Goal: Task Accomplishment & Management: Manage account settings

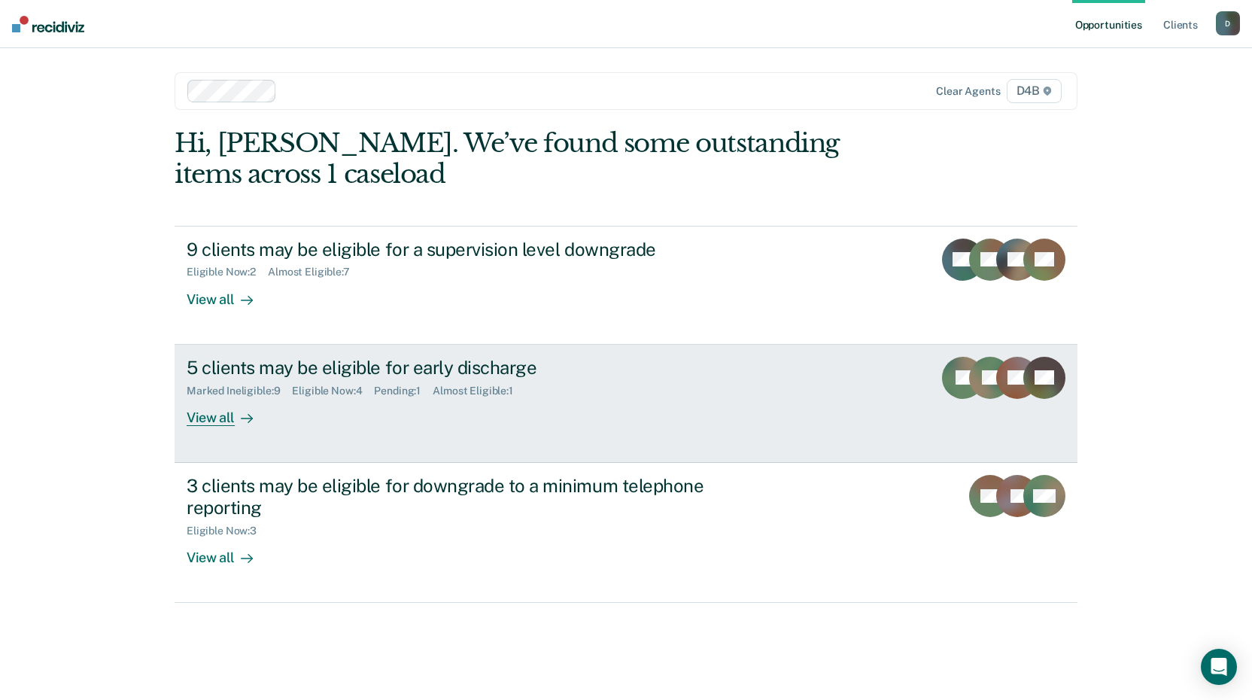
click at [216, 417] on div "View all" at bounding box center [229, 410] width 84 height 29
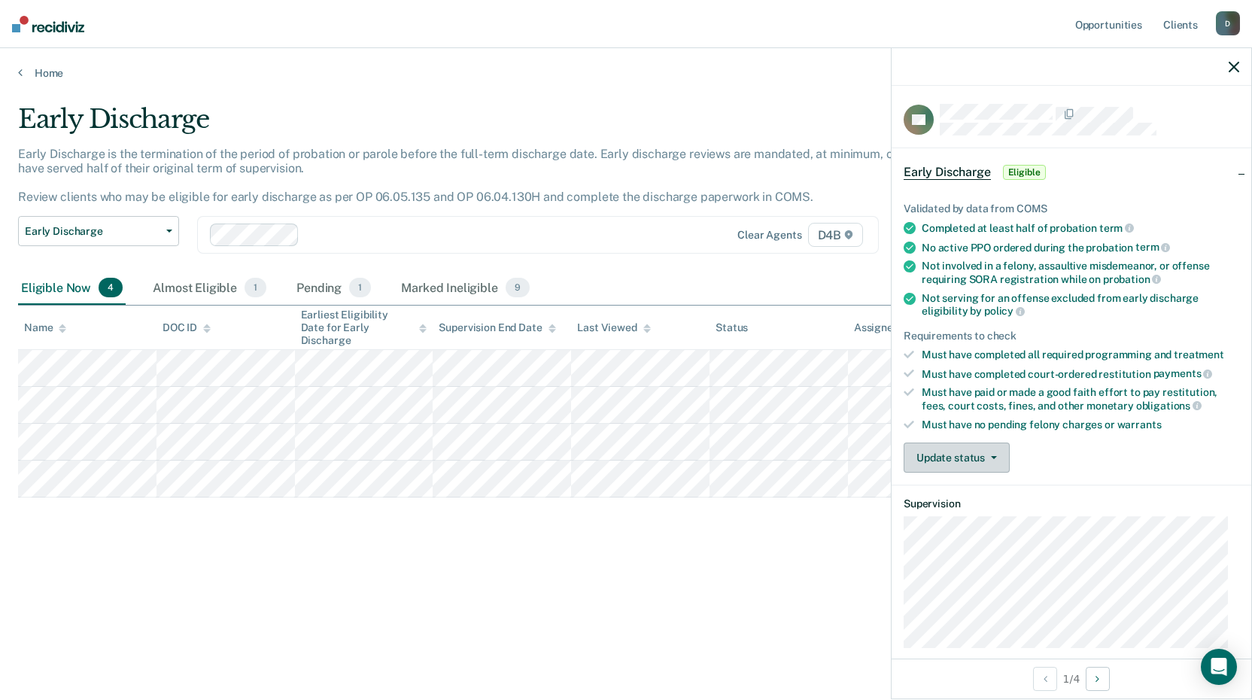
click at [992, 456] on icon "button" at bounding box center [994, 457] width 6 height 3
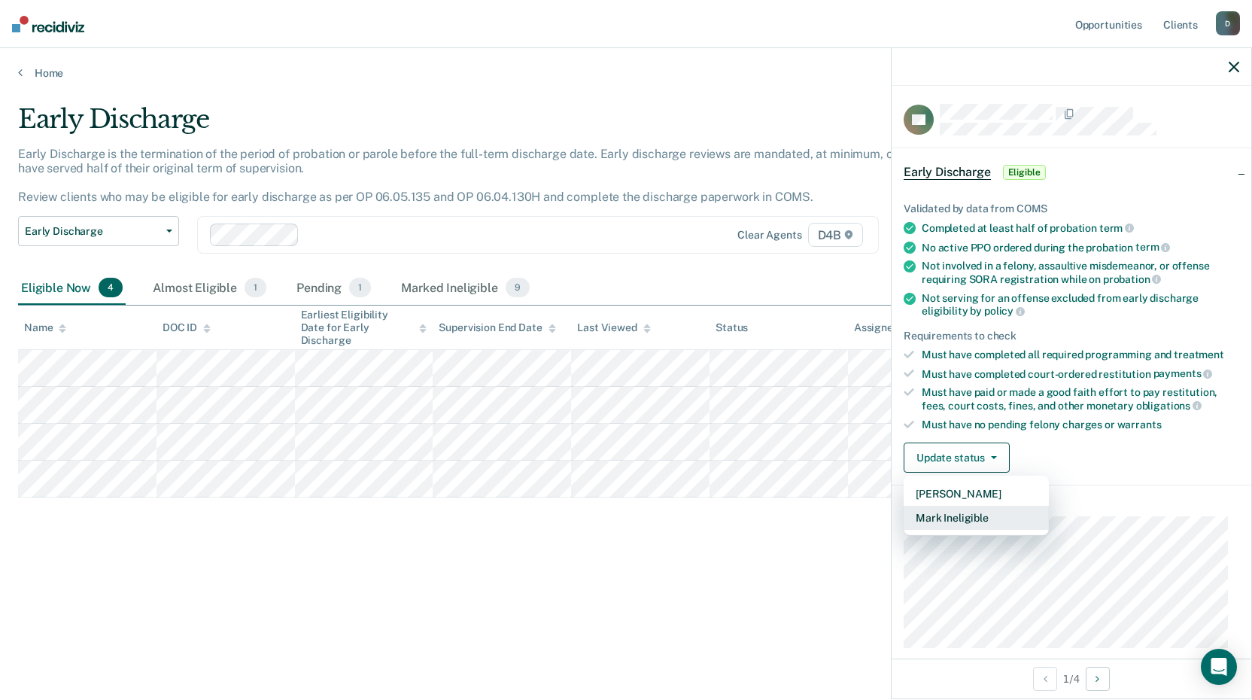
click at [952, 512] on button "Mark Ineligible" at bounding box center [976, 518] width 145 height 24
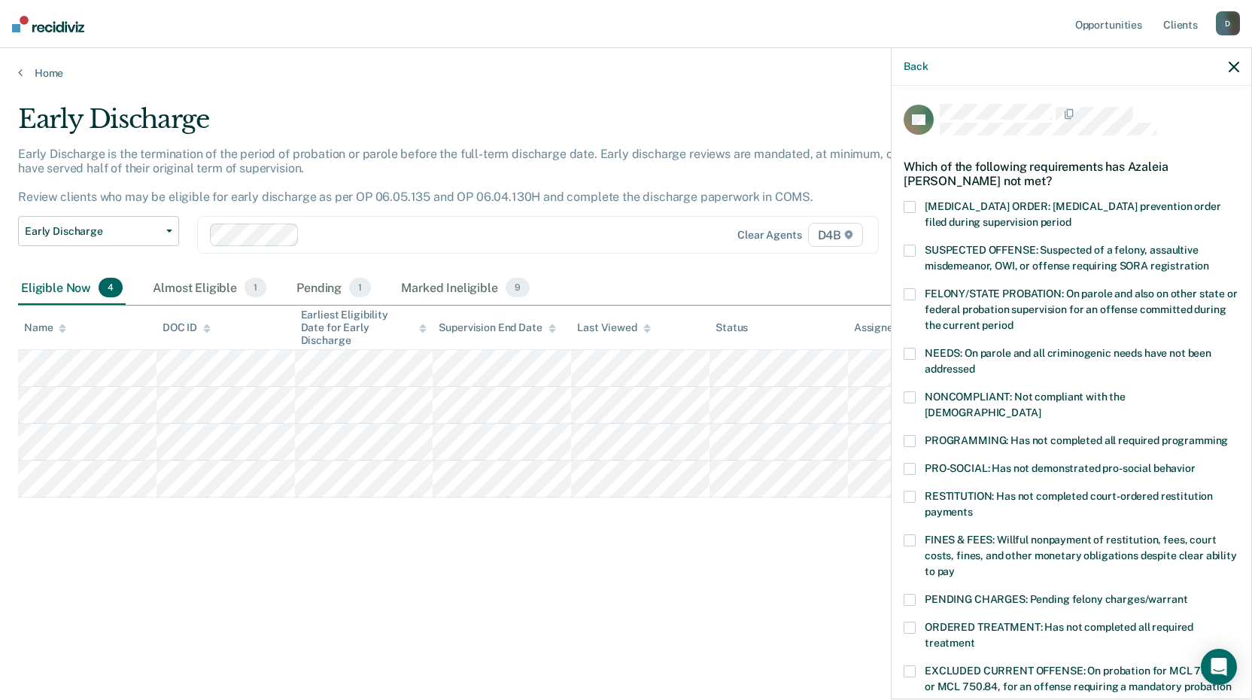
click at [907, 491] on span at bounding box center [910, 497] width 12 height 12
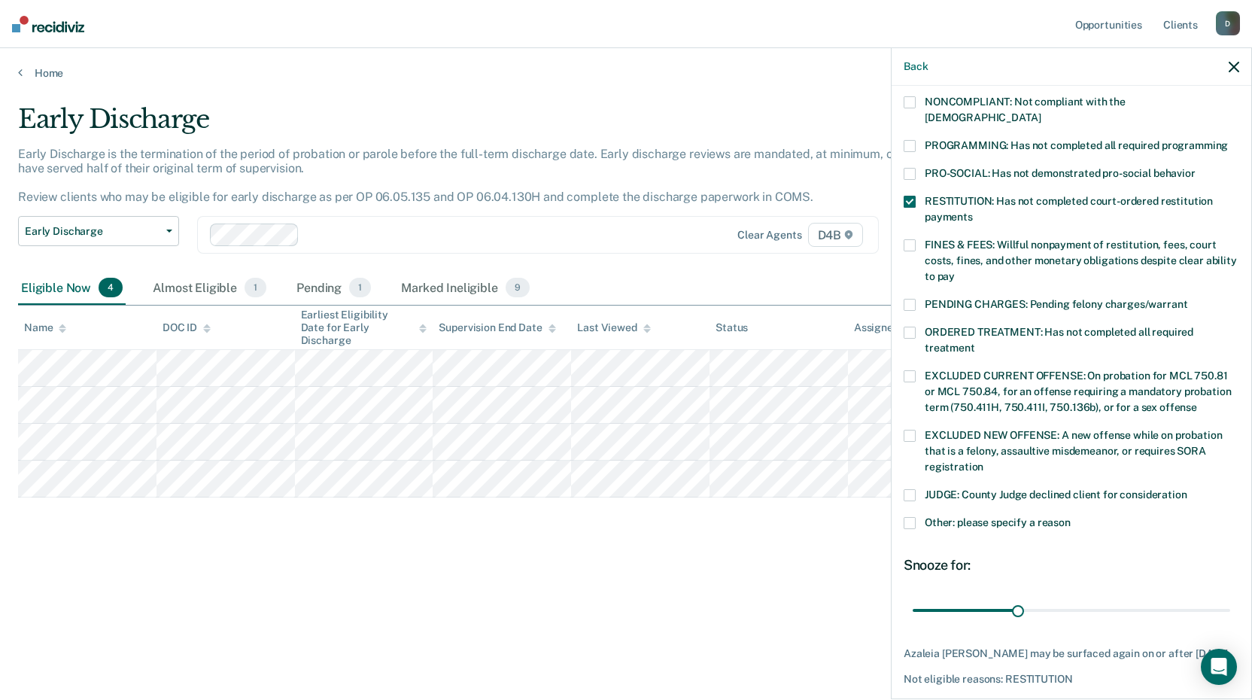
scroll to position [349, 0]
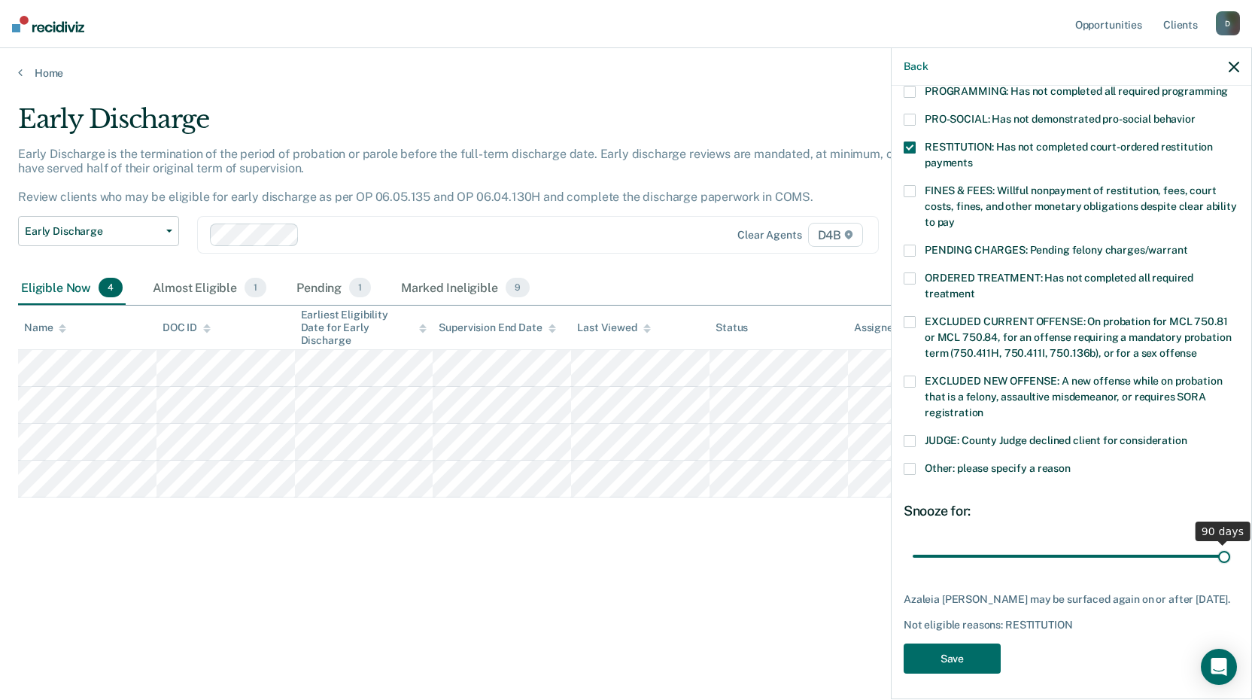
drag, startPoint x: 1013, startPoint y: 534, endPoint x: 1214, endPoint y: 527, distance: 201.7
type input "90"
click at [1214, 542] on input "range" at bounding box center [1071, 555] width 317 height 26
click at [970, 650] on button "Save" at bounding box center [952, 658] width 97 height 31
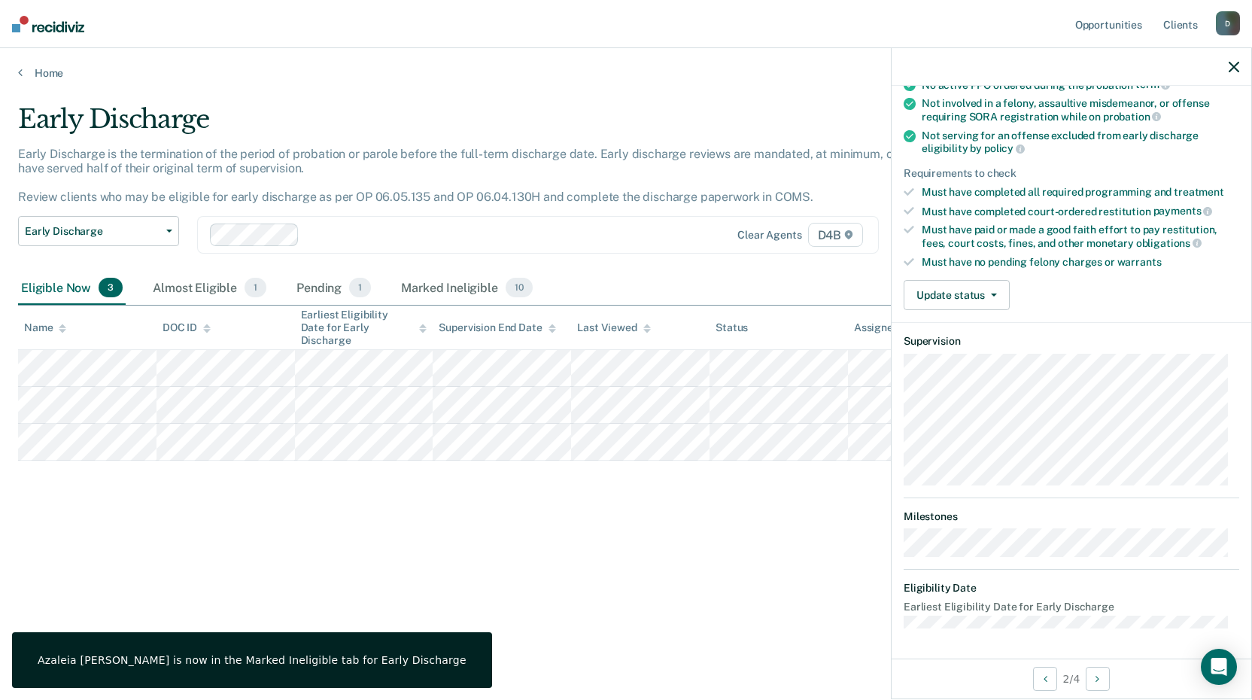
scroll to position [161, 0]
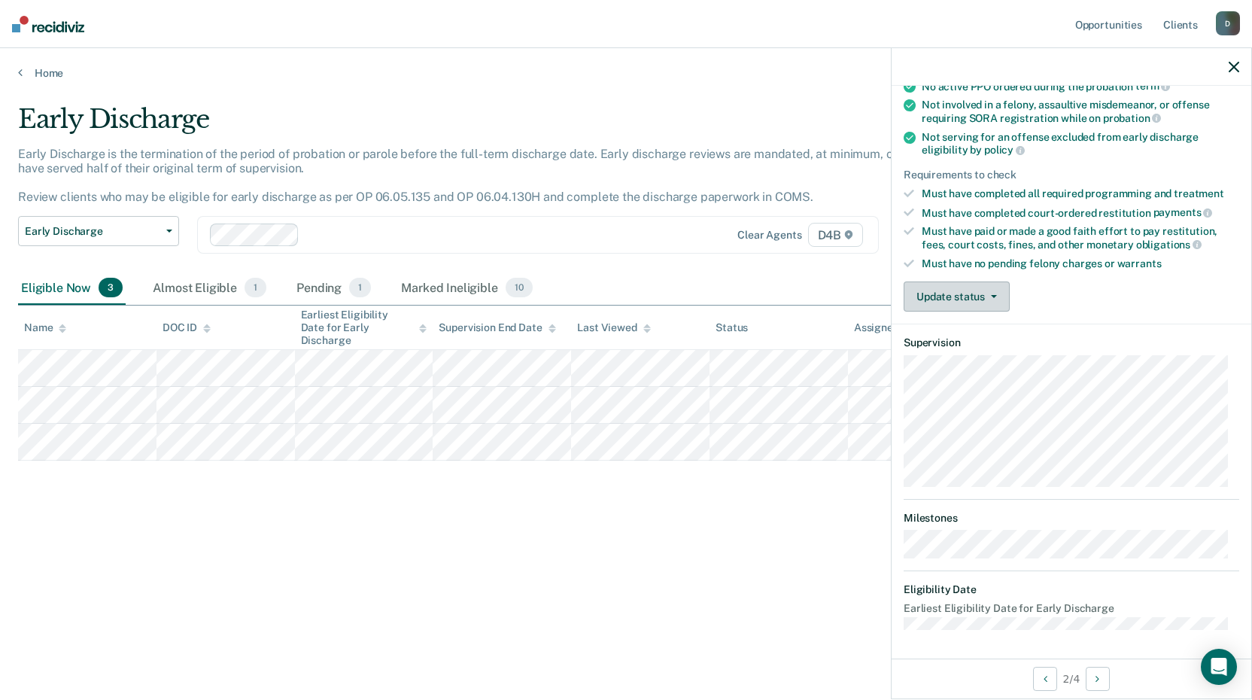
click at [978, 293] on button "Update status" at bounding box center [957, 296] width 106 height 30
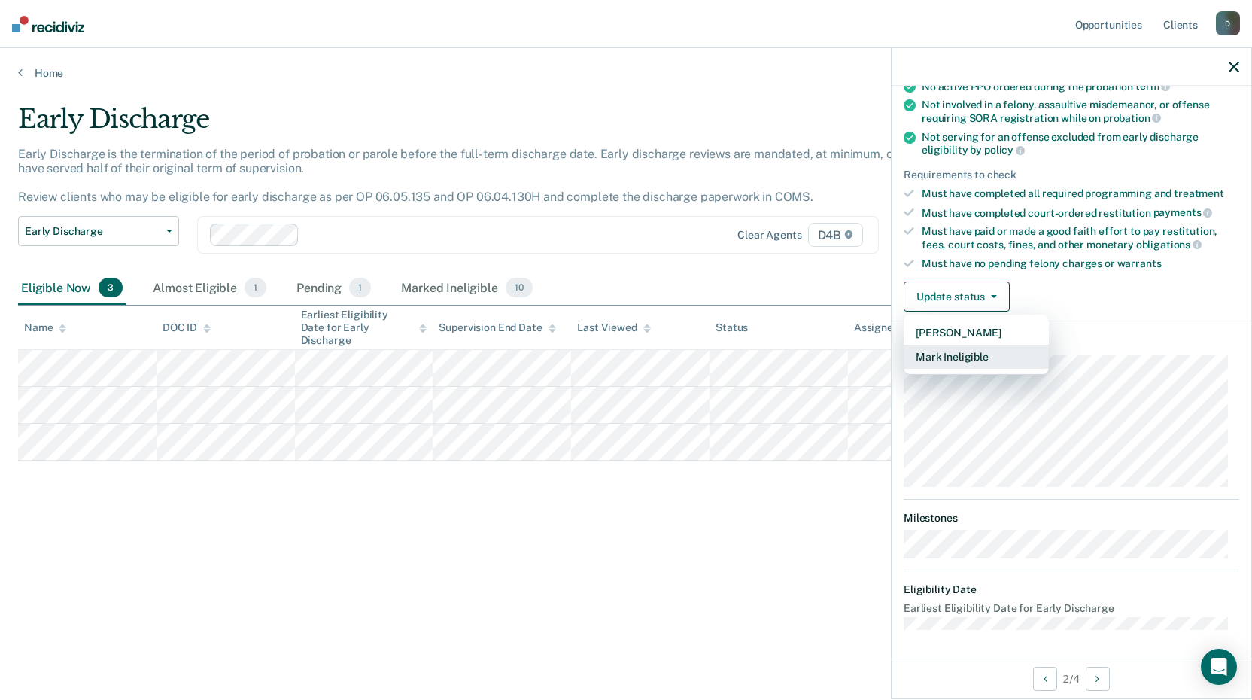
click at [964, 352] on button "Mark Ineligible" at bounding box center [976, 357] width 145 height 24
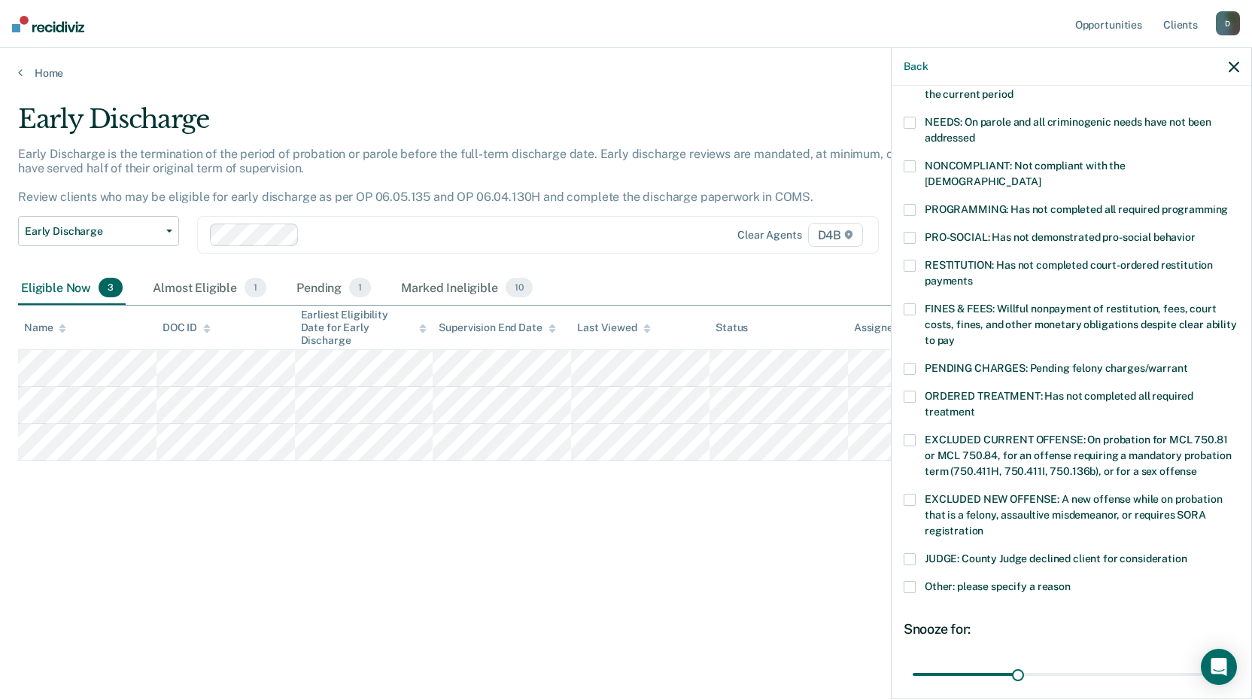
scroll to position [236, 0]
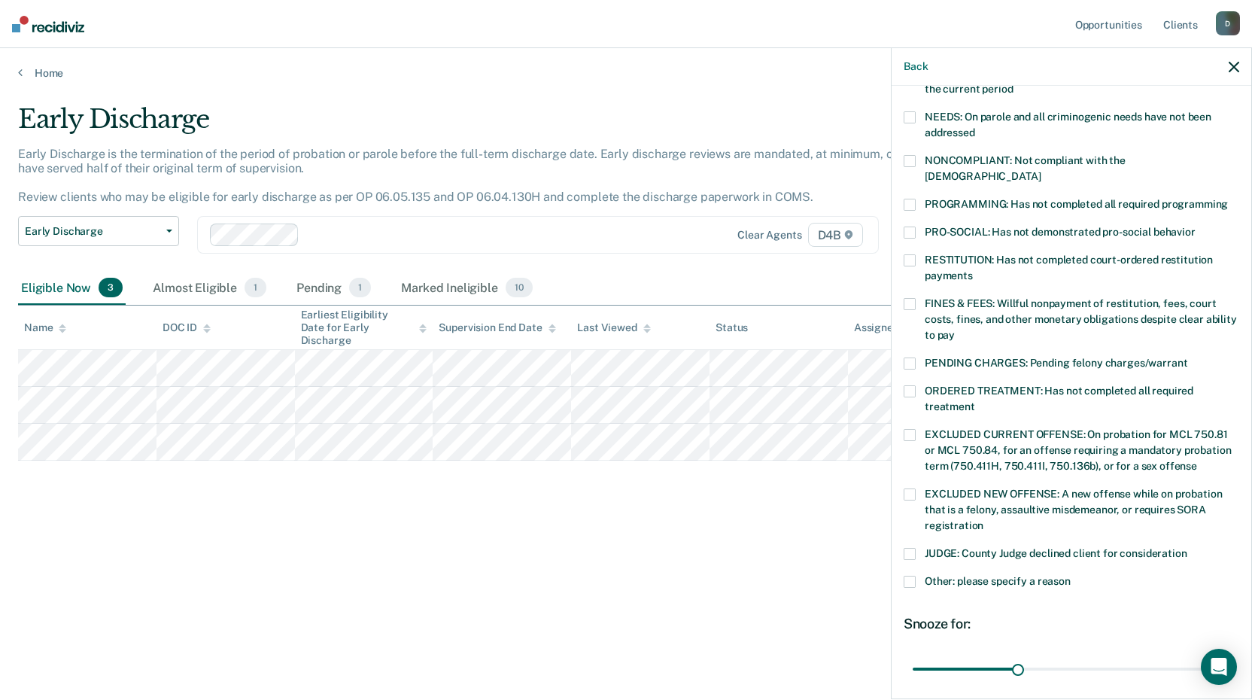
click at [907, 576] on span at bounding box center [910, 582] width 12 height 12
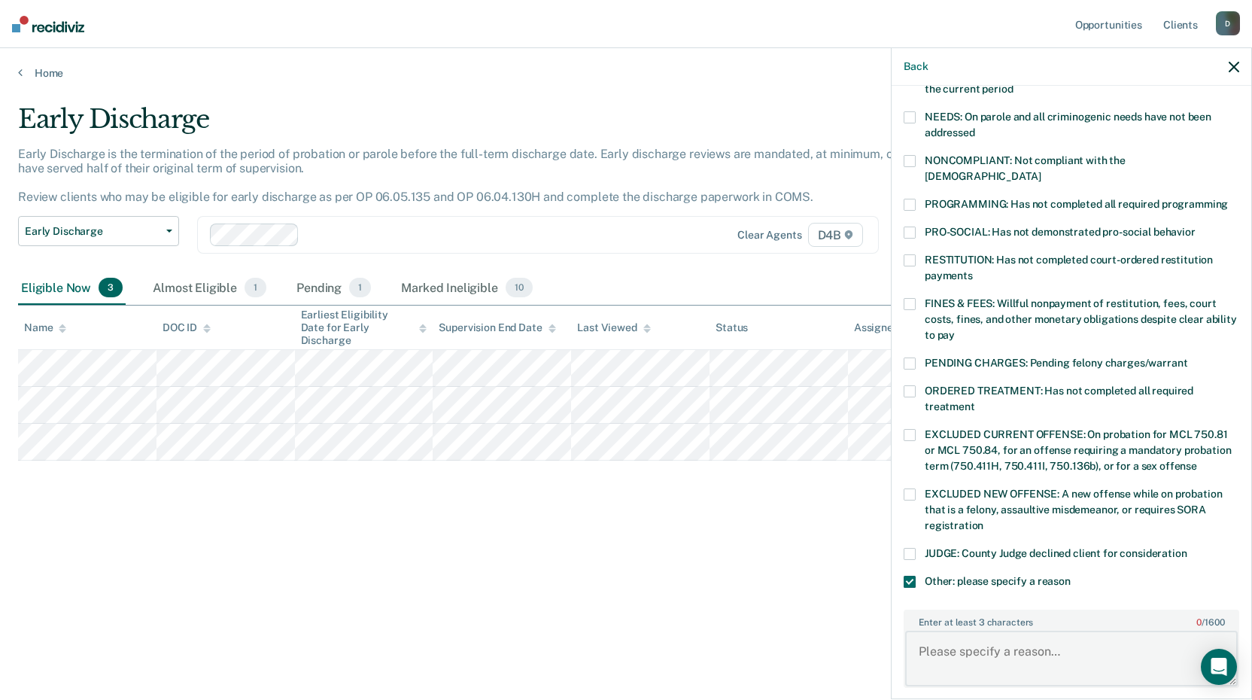
click at [987, 633] on textarea "Enter at least 3 characters 0 / 1600" at bounding box center [1071, 658] width 333 height 56
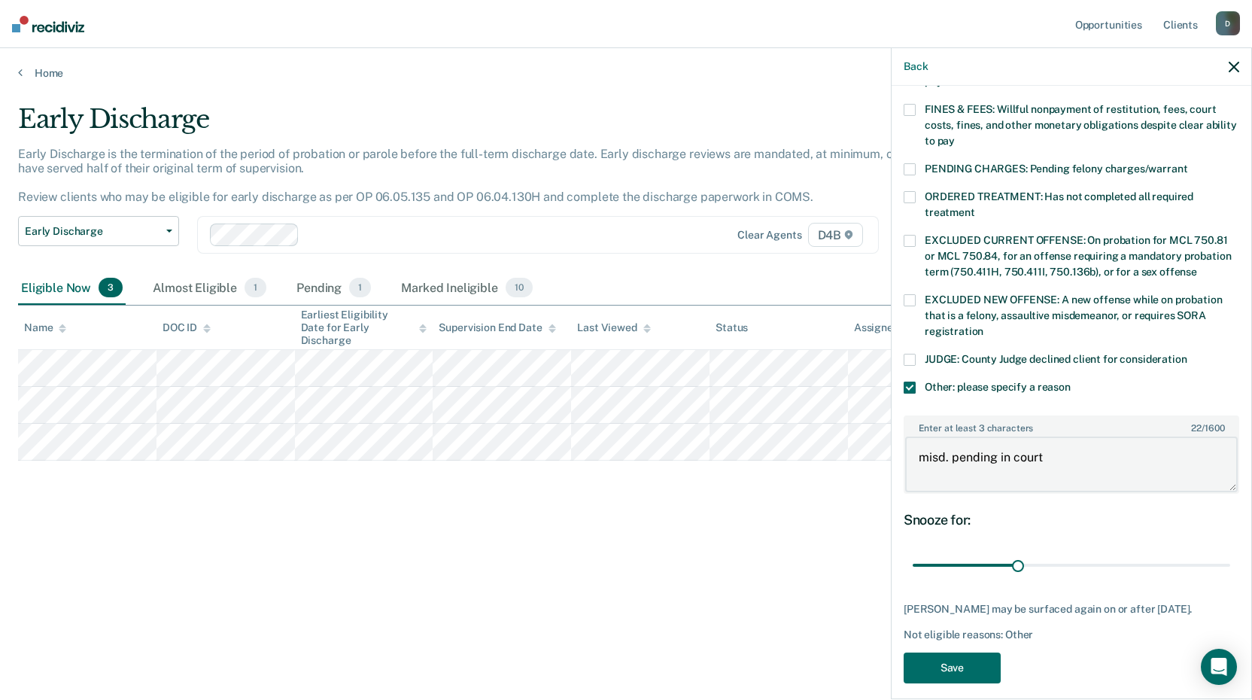
scroll to position [440, 0]
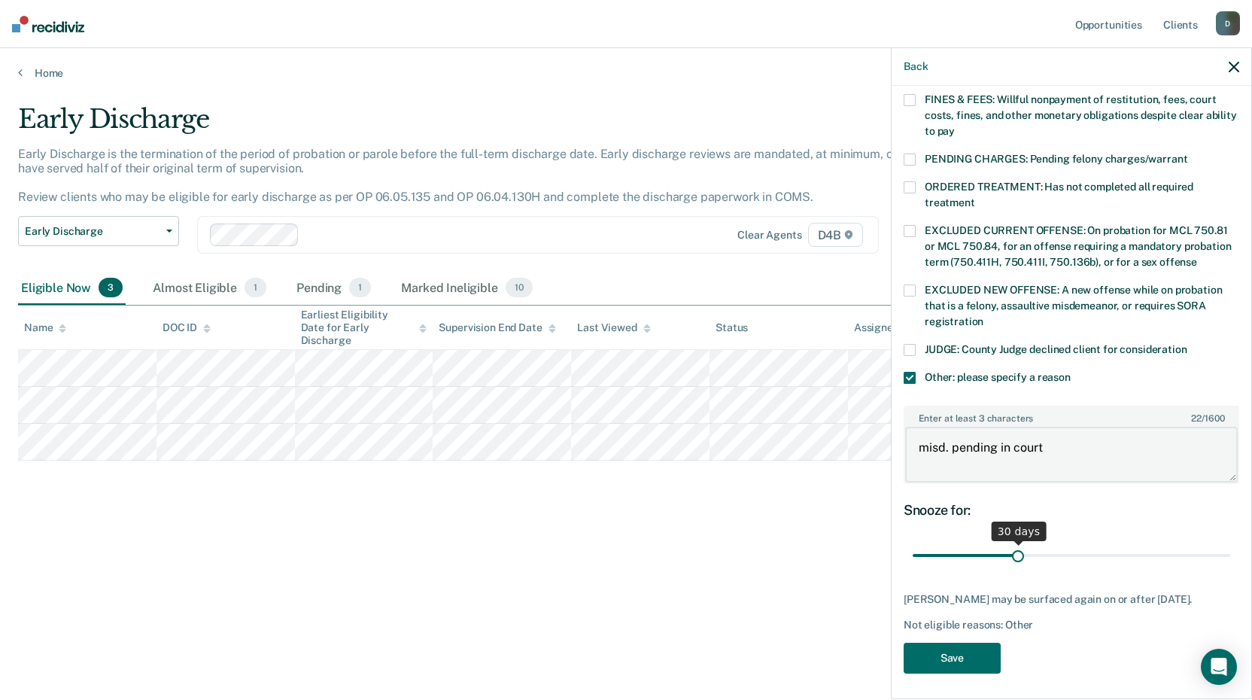
type textarea "misd. pending in court"
drag, startPoint x: 1016, startPoint y: 540, endPoint x: 1113, endPoint y: 539, distance: 97.1
type input "60"
click at [1113, 542] on input "range" at bounding box center [1071, 555] width 317 height 26
click at [981, 651] on button "Save" at bounding box center [952, 657] width 97 height 31
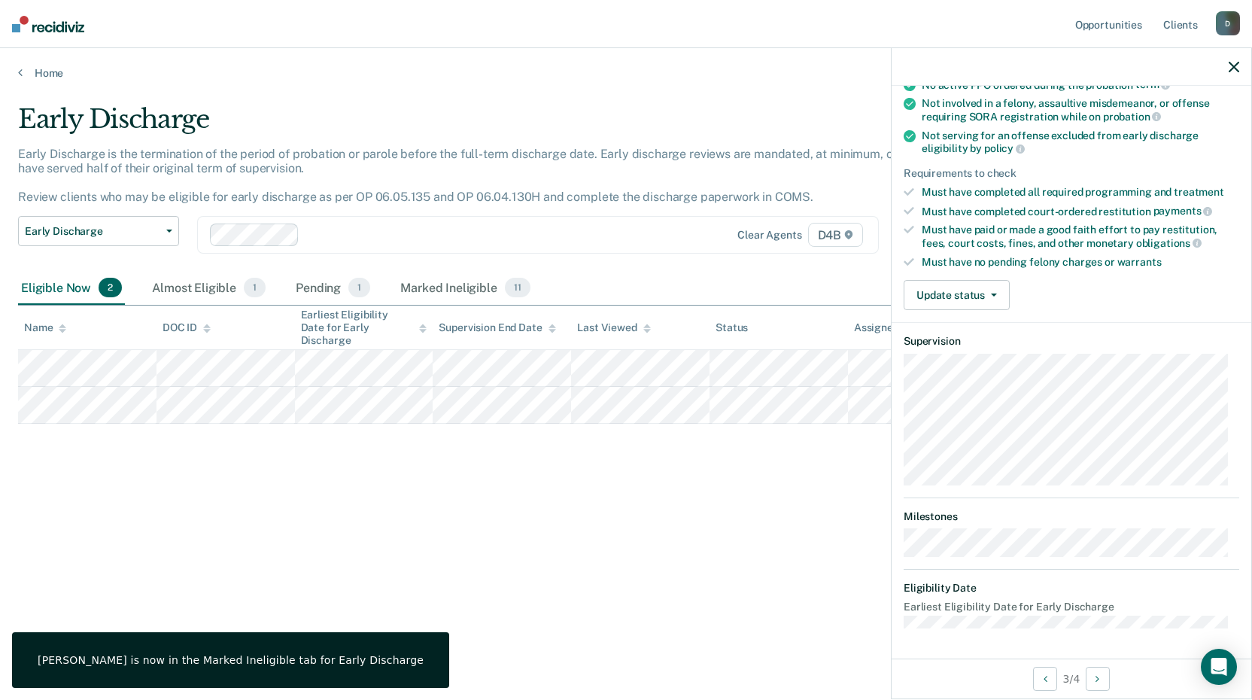
scroll to position [161, 0]
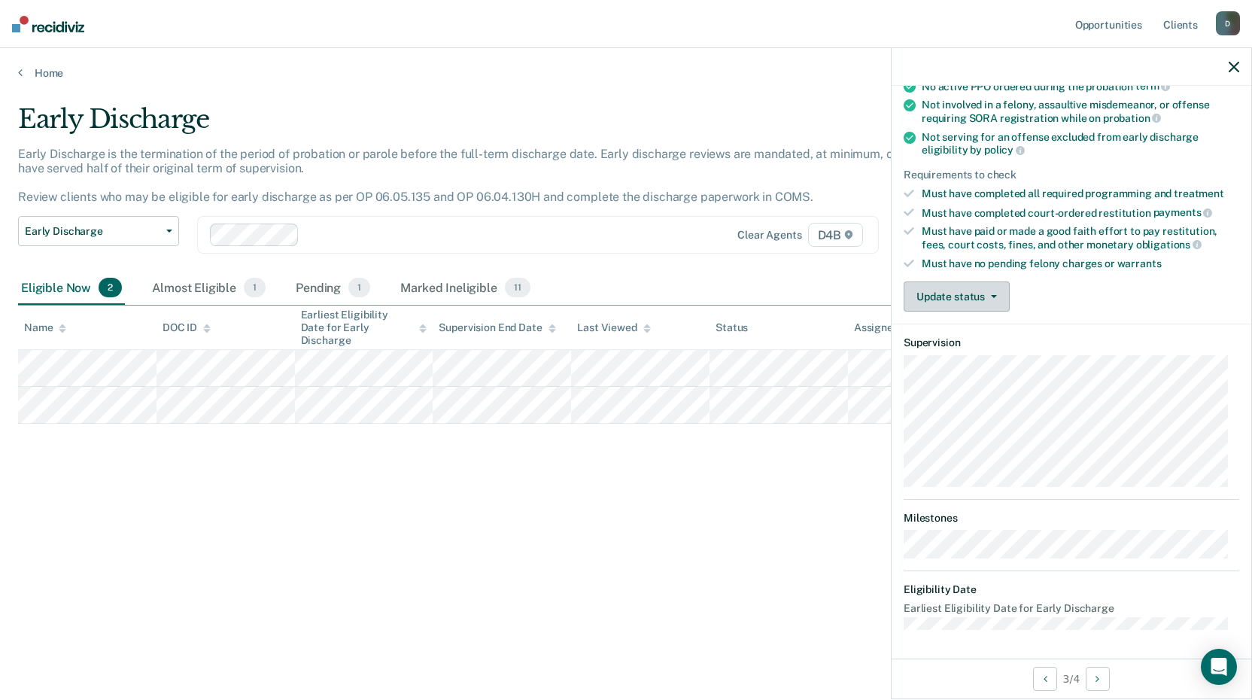
click at [967, 299] on button "Update status" at bounding box center [957, 296] width 106 height 30
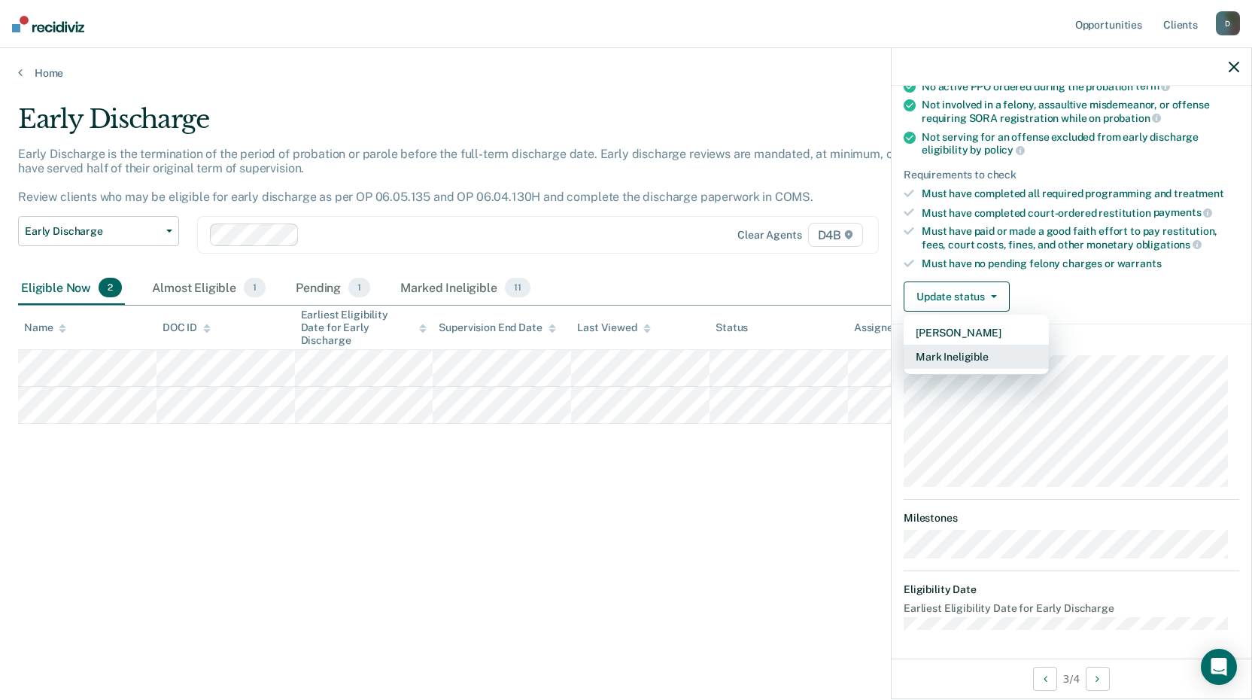
click at [961, 357] on button "Mark Ineligible" at bounding box center [976, 357] width 145 height 24
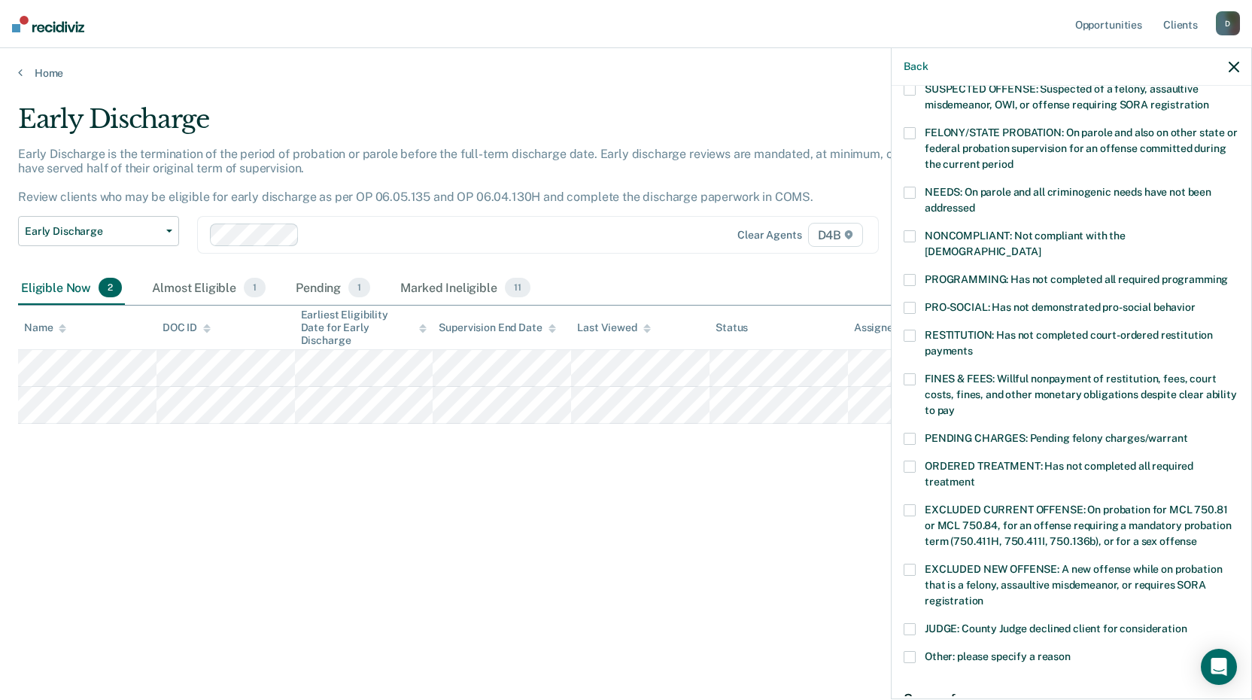
click at [910, 330] on span at bounding box center [910, 336] width 12 height 12
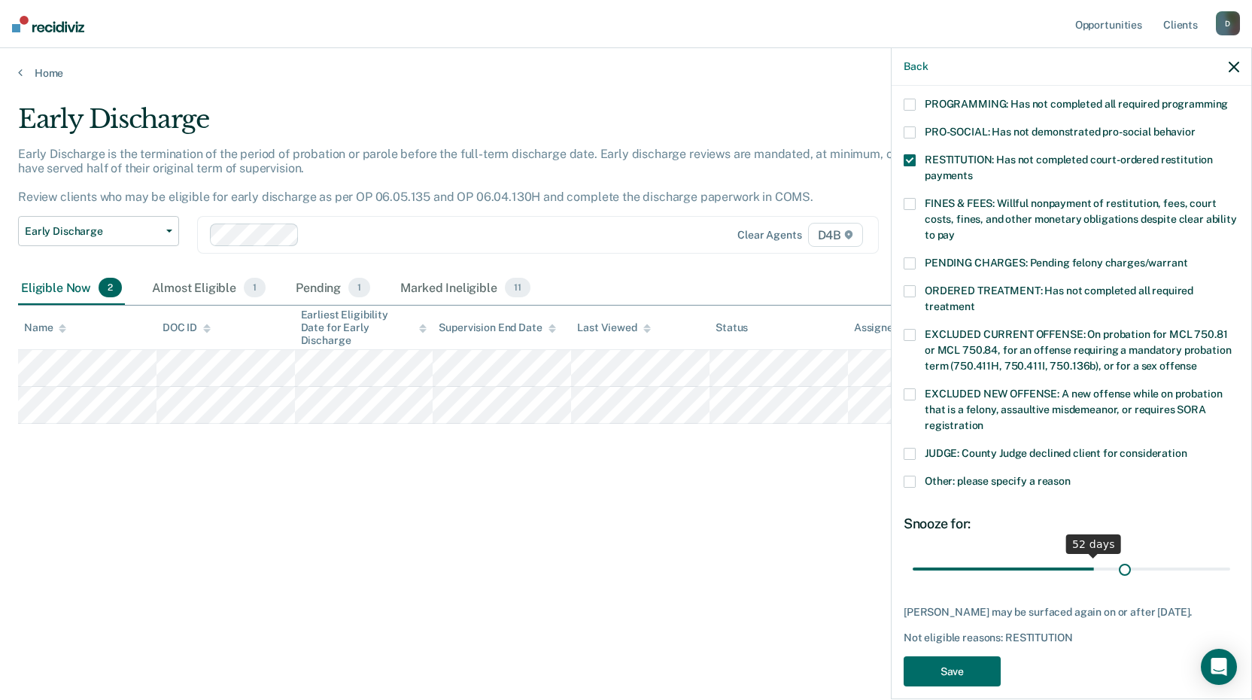
scroll to position [349, 0]
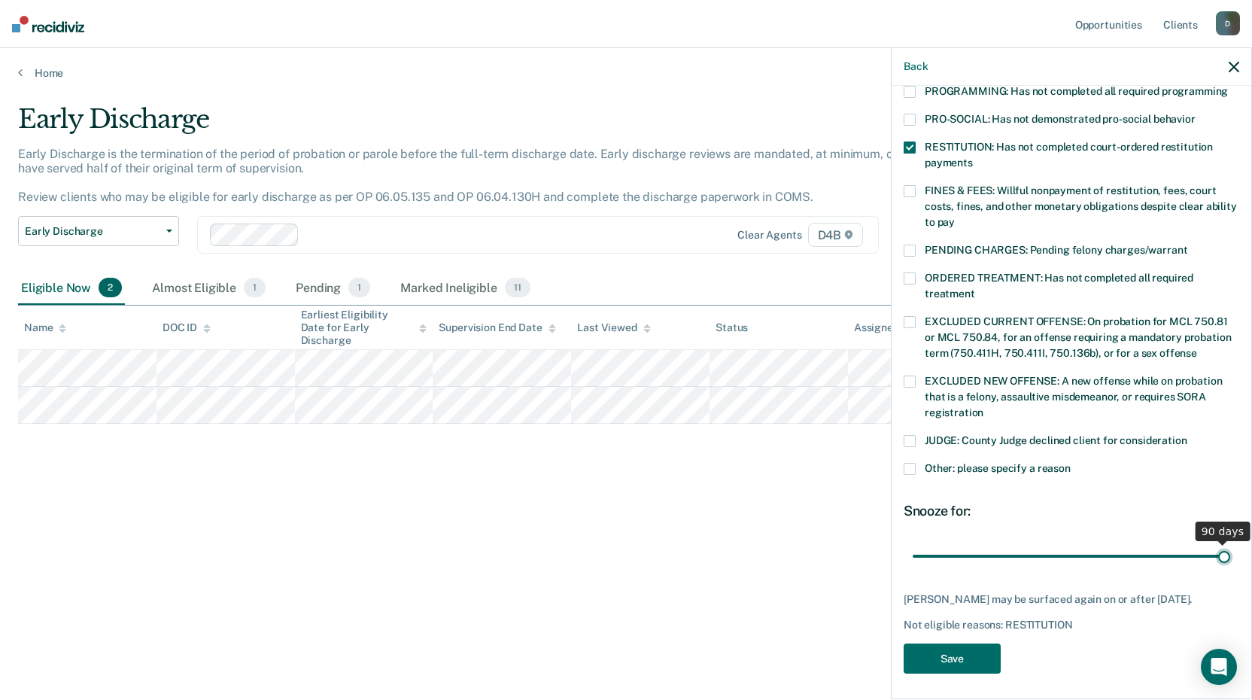
drag, startPoint x: 1016, startPoint y: 536, endPoint x: 1214, endPoint y: 535, distance: 197.9
type input "90"
click at [1214, 542] on input "range" at bounding box center [1071, 555] width 317 height 26
drag, startPoint x: 952, startPoint y: 656, endPoint x: 958, endPoint y: 649, distance: 9.1
click at [952, 655] on button "Save" at bounding box center [952, 658] width 97 height 31
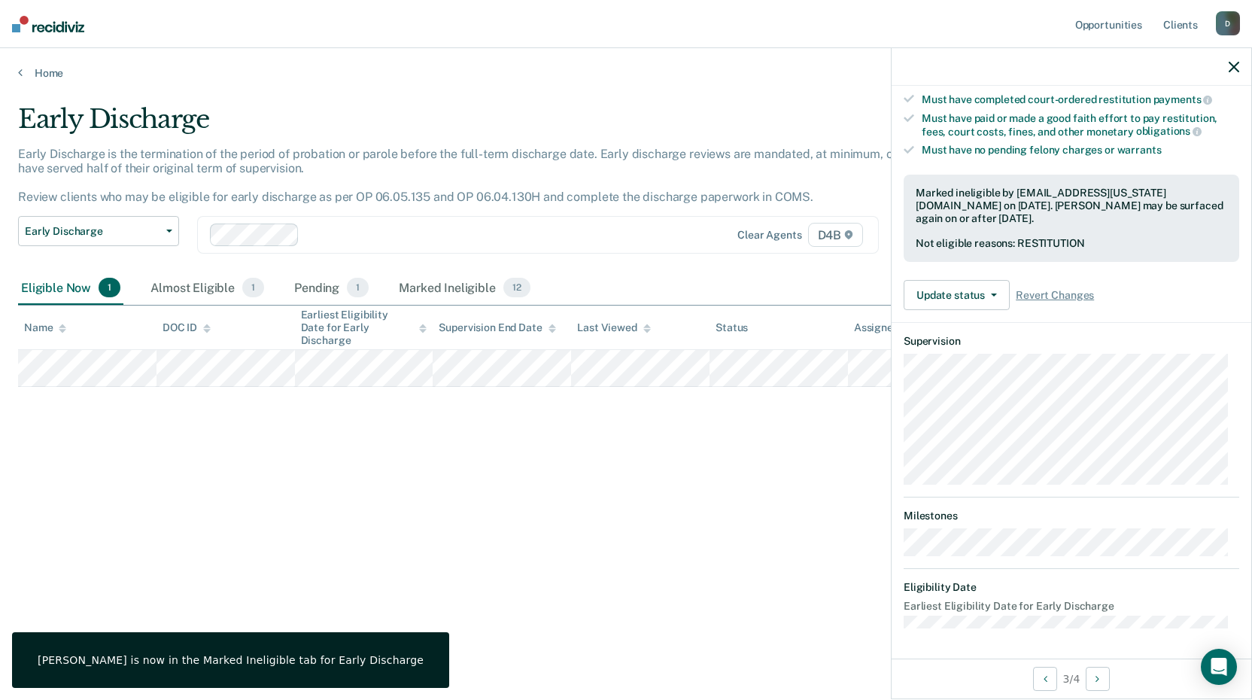
scroll to position [272, 0]
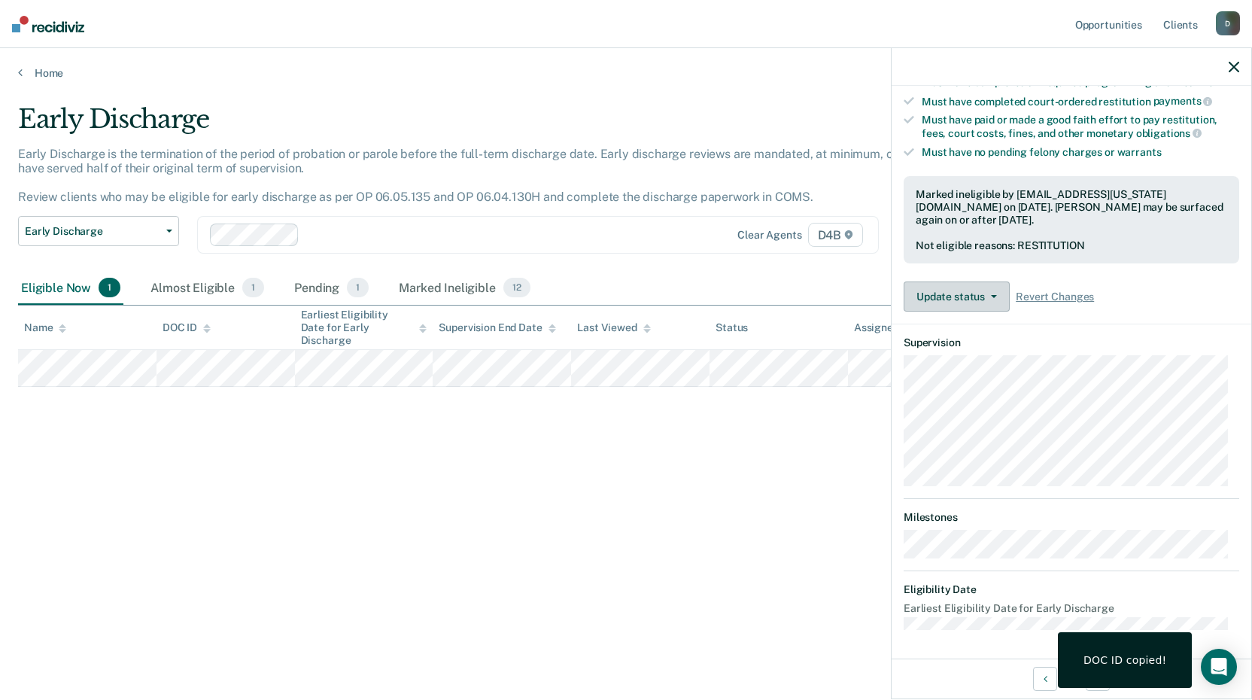
click at [993, 295] on icon "button" at bounding box center [994, 296] width 6 height 3
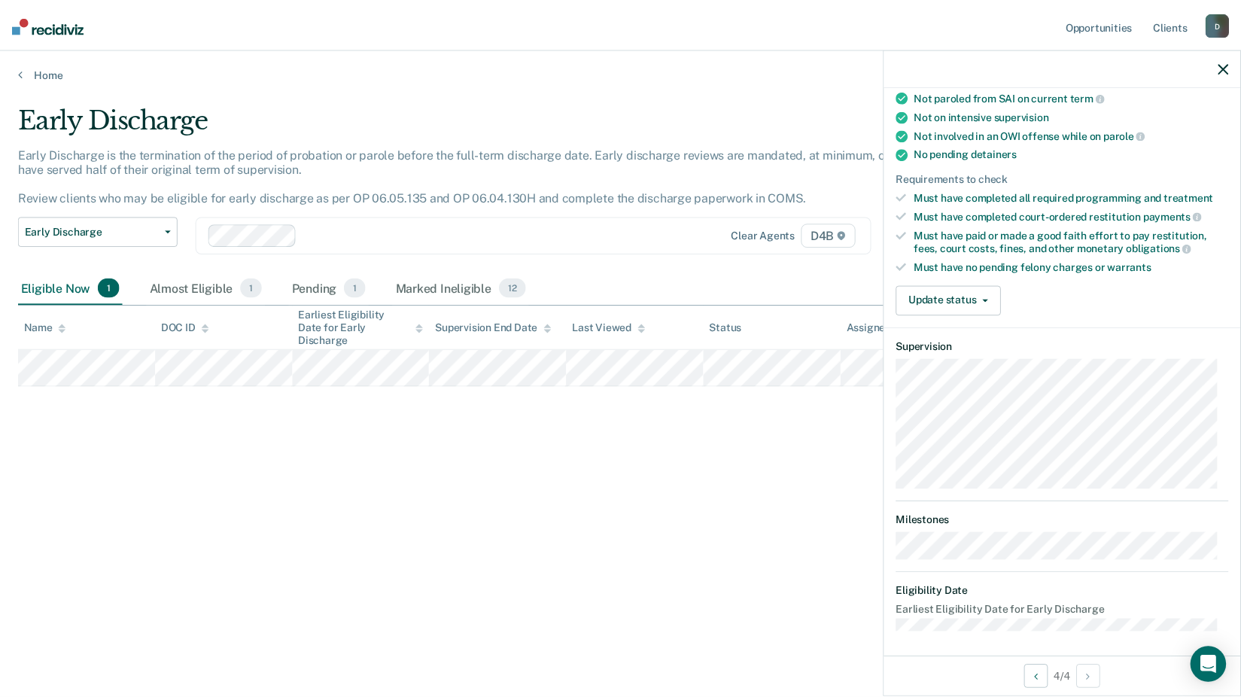
scroll to position [275, 0]
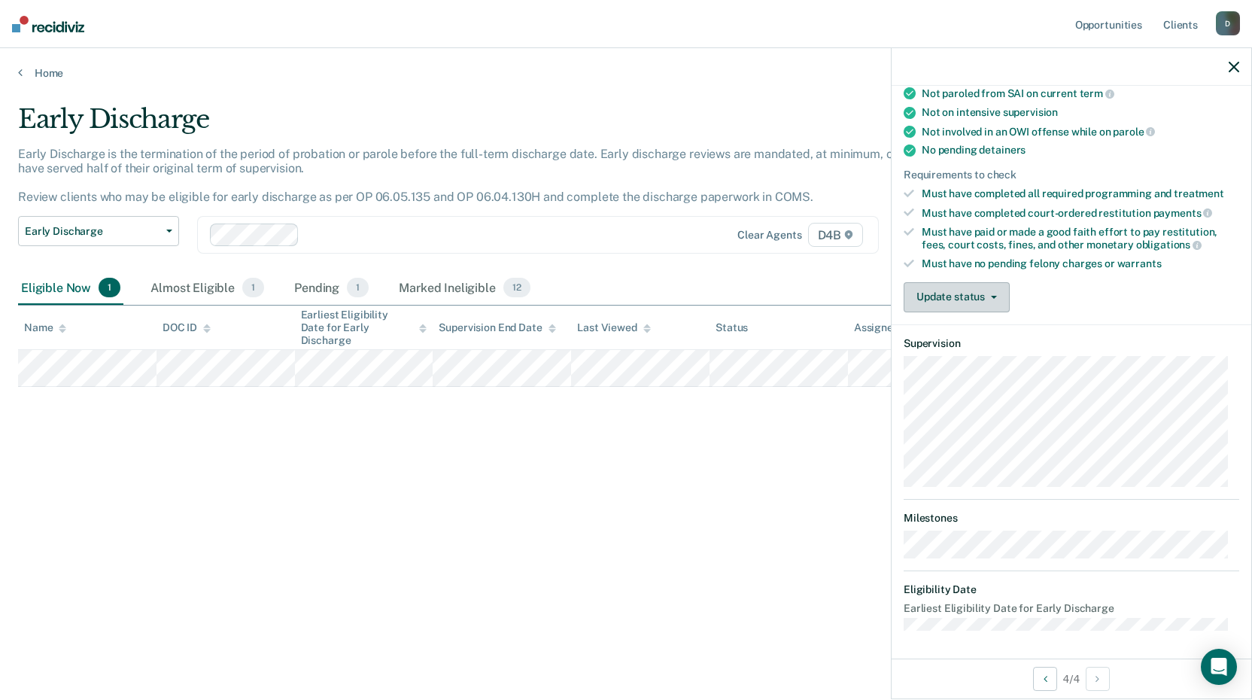
click at [986, 302] on button "Update status" at bounding box center [957, 297] width 106 height 30
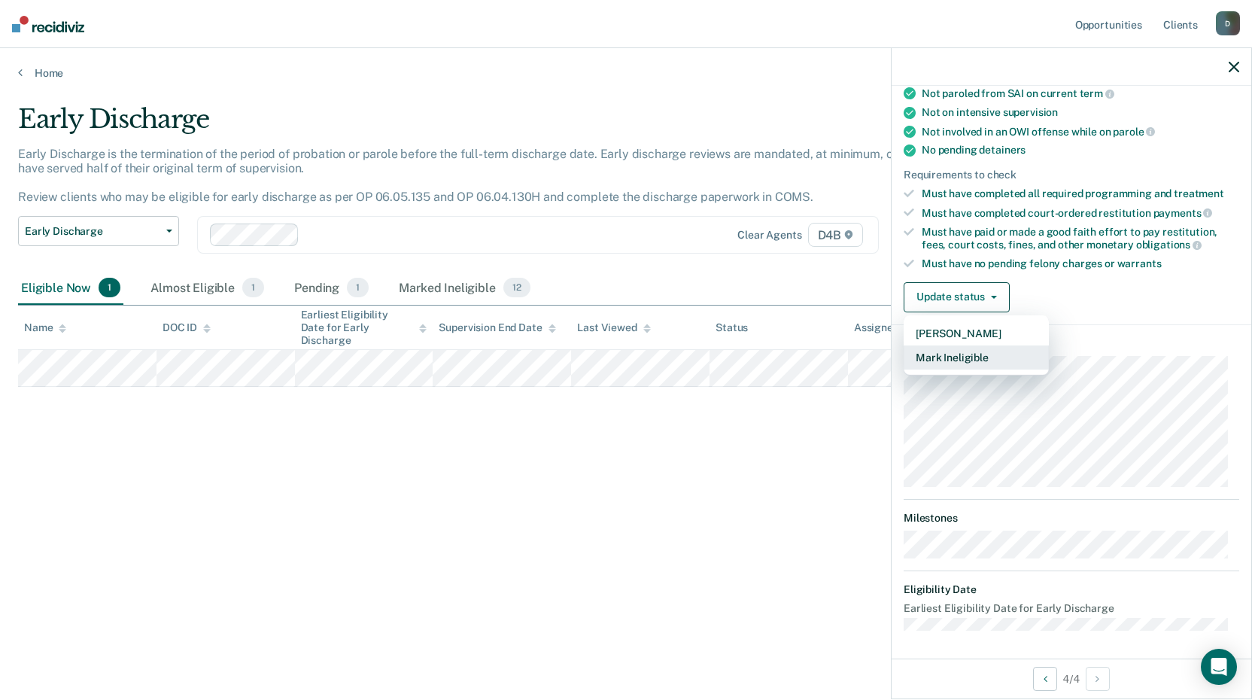
click at [957, 357] on button "Mark Ineligible" at bounding box center [976, 357] width 145 height 24
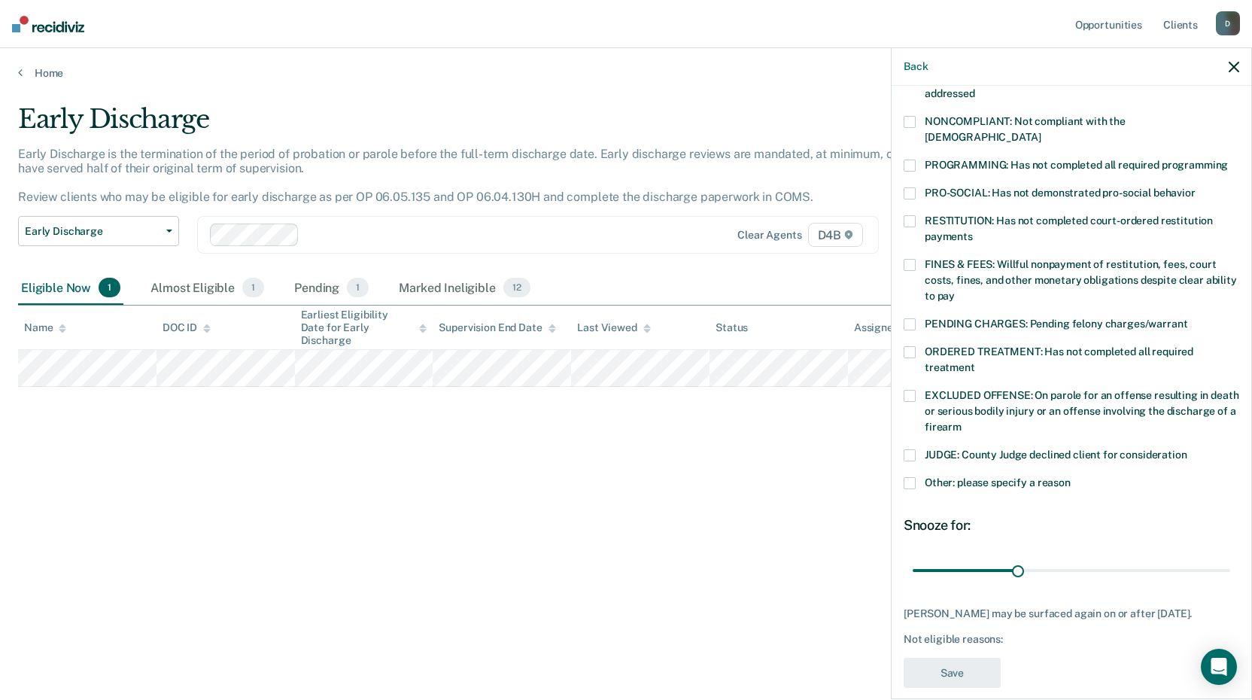
click at [910, 119] on span at bounding box center [910, 122] width 12 height 12
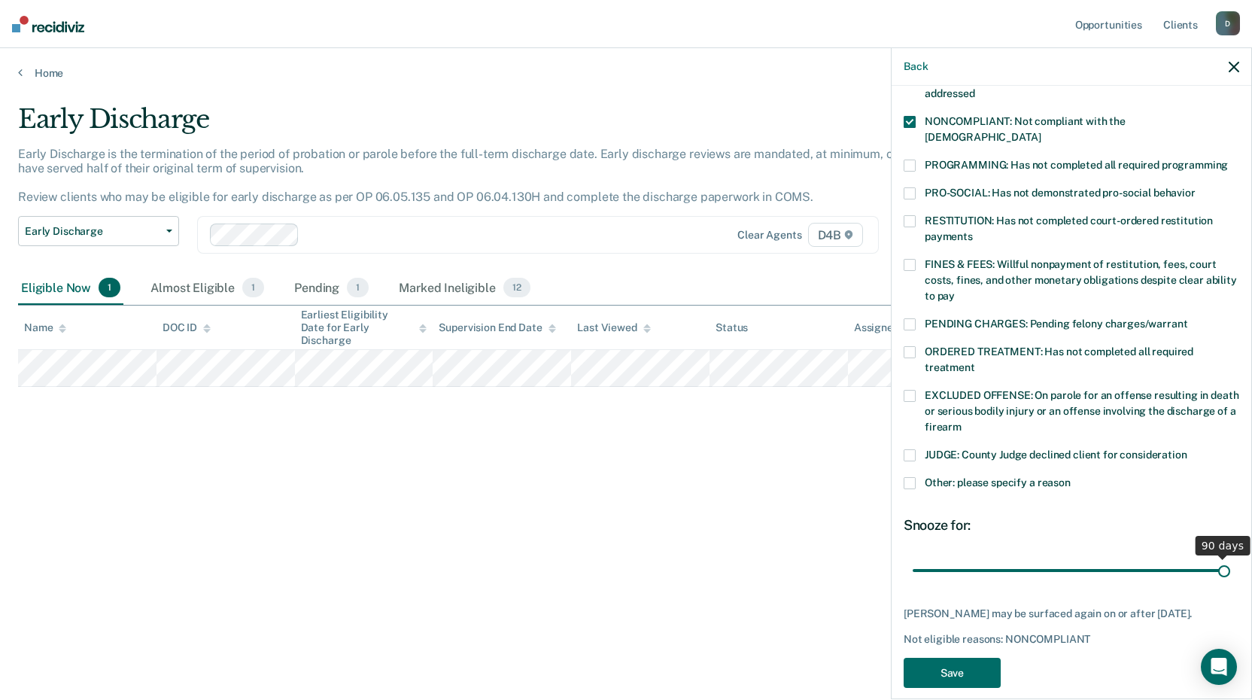
drag, startPoint x: 1017, startPoint y: 556, endPoint x: 1257, endPoint y: 551, distance: 240.0
type input "90"
click at [1230, 557] on input "range" at bounding box center [1071, 570] width 317 height 26
click at [964, 674] on button "Save" at bounding box center [952, 673] width 97 height 31
